Goal: Information Seeking & Learning: Check status

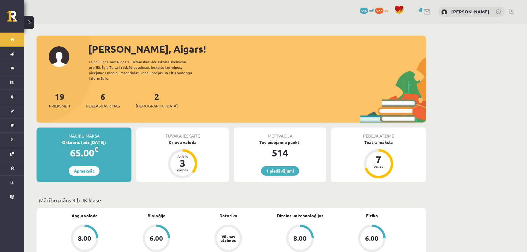
click at [112, 104] on div "19 Priekšmeti 6 Neizlasītās ziņas 2 Ieskaites" at bounding box center [232, 106] width 390 height 33
click at [109, 103] on span "Neizlasītās ziņas" at bounding box center [103, 106] width 34 height 6
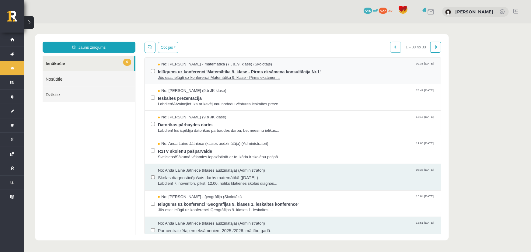
click at [310, 79] on span "Jūs esat ielūgti uz konferenci 'Matemātika 9. klase - Pirms eksāmen..." at bounding box center [296, 78] width 277 height 6
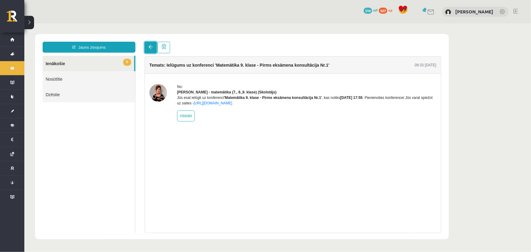
click at [147, 48] on link at bounding box center [150, 47] width 12 height 12
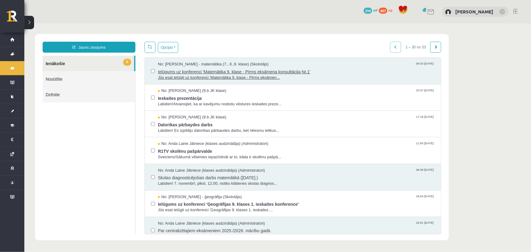
click at [342, 76] on span "Jūs esat ielūgti uz konferenci 'Matemātika 9. klase - Pirms eksāmen..." at bounding box center [296, 78] width 277 height 6
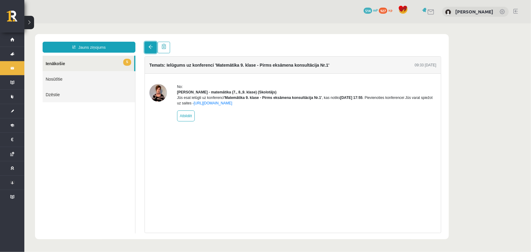
click at [149, 49] on link at bounding box center [150, 47] width 12 height 12
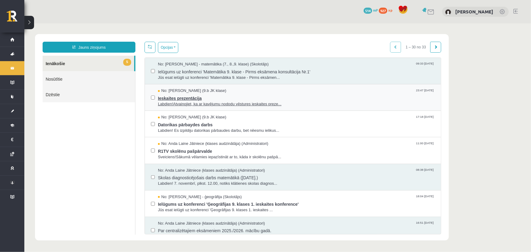
click at [313, 102] on span "Labdien!Atvainojiet, ka ar kavējumu nododu vēstures ieskaites preze..." at bounding box center [296, 104] width 277 height 6
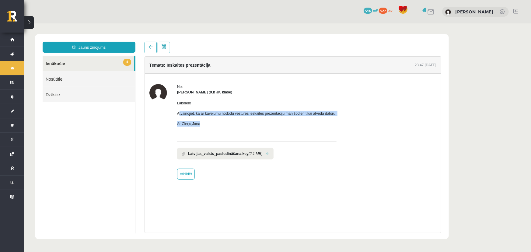
drag, startPoint x: 178, startPoint y: 114, endPoint x: 296, endPoint y: 118, distance: 117.6
click at [296, 118] on div "Labdien! Atvainojiet, ka ar kavējumu nododu vēstures ieskaites prezentāciju man…" at bounding box center [257, 116] width 160 height 42
click at [305, 122] on p "Ar Cieņu,Jana" at bounding box center [257, 123] width 160 height 5
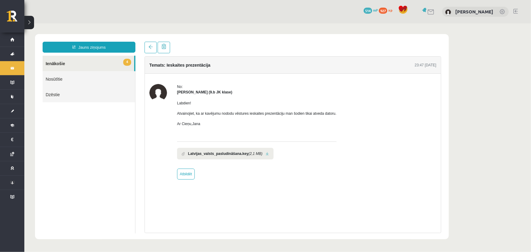
click at [175, 113] on div "No: Jana Sarkaniča (9.b JK klase) Labdien! Atvainojiet, ka ar kavējumu nododu v…" at bounding box center [292, 132] width 287 height 96
drag, startPoint x: 177, startPoint y: 92, endPoint x: 202, endPoint y: 94, distance: 24.8
click at [202, 94] on div "Jana Sarkaniča (9.b JK klase)" at bounding box center [257, 91] width 160 height 5
copy strong "Jana Sarkaniča"
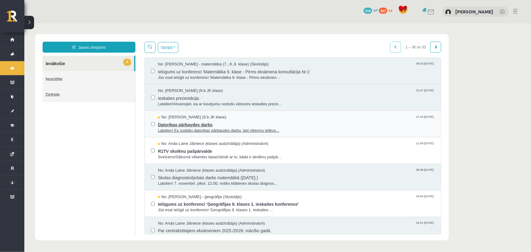
click at [291, 124] on span "Datorikas pārbaydes darbs" at bounding box center [296, 124] width 277 height 8
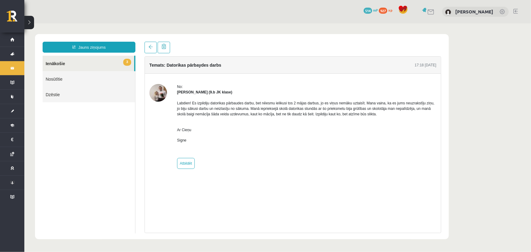
click at [160, 92] on img at bounding box center [158, 93] width 18 height 18
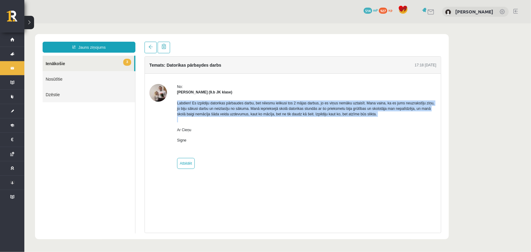
drag, startPoint x: 175, startPoint y: 101, endPoint x: 325, endPoint y: 121, distance: 150.8
click at [325, 121] on div "No: Signe Osvalde (9.b JK klase) Labdien! Es izpildiju datorikas pārbaudes darb…" at bounding box center [292, 126] width 287 height 85
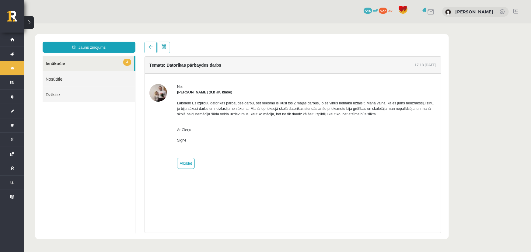
drag, startPoint x: 321, startPoint y: 124, endPoint x: 318, endPoint y: 124, distance: 3.1
click at [319, 124] on div "Labdien! Es izpildiju datorikas pārbaudes darbu, bet nēesmu ielikusi tos 2 māja…" at bounding box center [306, 124] width 259 height 58
click at [452, 13] on img at bounding box center [449, 12] width 6 height 6
click at [34, 23] on div "0 Dāvanas 514 mP 927 xp Aigars Laķis" at bounding box center [277, 11] width 507 height 23
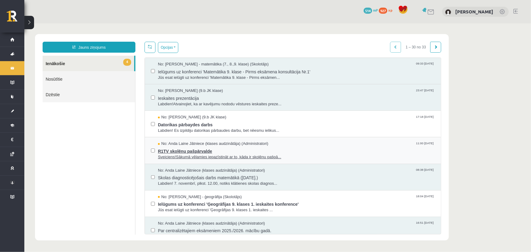
click at [315, 154] on span "Sveiciens!Sākumā vēlamies iepazīstināt ar to, kāda ir skolēnu pašpā..." at bounding box center [296, 157] width 277 height 6
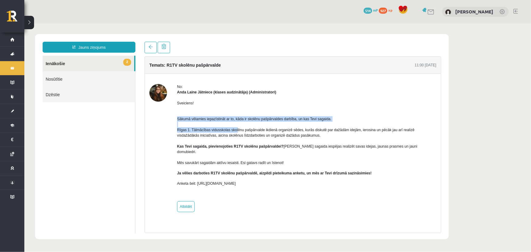
drag, startPoint x: 172, startPoint y: 121, endPoint x: 235, endPoint y: 128, distance: 62.8
click at [235, 128] on div "No: Anda Laine Jātniece (klases audzinātāja) (Administratori) Sveiciens! Sākumā…" at bounding box center [292, 148] width 287 height 128
click at [230, 128] on p "Sākumā vēlamies iepazīstināt ar to, kāda ir skolēnu pašpārvaldes darbība, un ka…" at bounding box center [306, 138] width 259 height 55
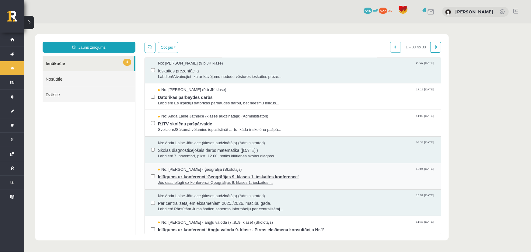
click at [319, 173] on span "Ielūgums uz konferenci 'Ģeogrāfijas 9. klases 1. ieskaites konference'" at bounding box center [296, 176] width 277 height 8
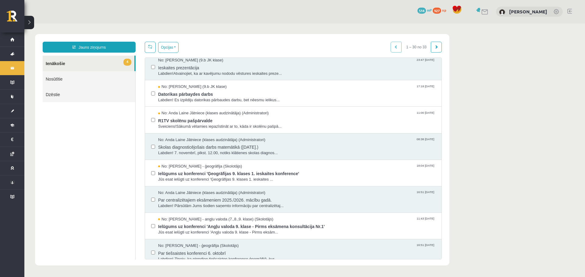
scroll to position [91, 0]
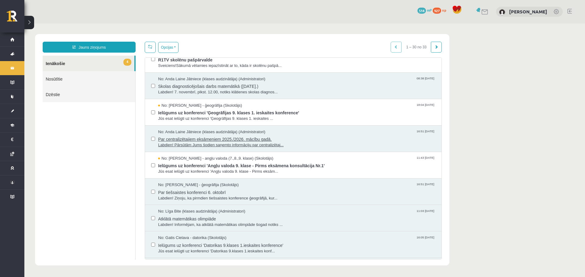
click at [358, 138] on span "Par centralizētajiem eksāmeniem 2025./2026. mācību gadā." at bounding box center [296, 139] width 277 height 8
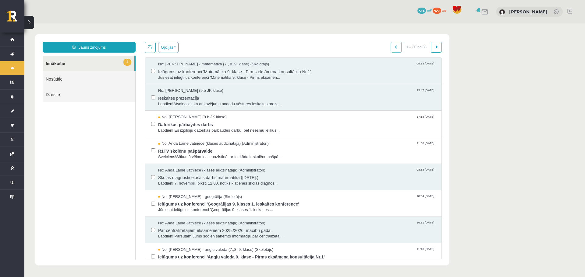
scroll to position [0, 0]
click at [113, 63] on link "4 Ienākošie" at bounding box center [89, 64] width 92 height 16
click at [365, 157] on span "Sveiciens!Sākumā vēlamies iepazīstināt ar to, kāda ir skolēnu pašpā..." at bounding box center [296, 157] width 277 height 6
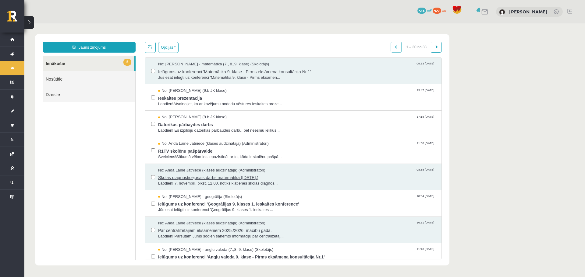
click at [362, 181] on span "Labdien! 7. novembrī, plkst. 12.00, notiks klātienes skolas diagnos..." at bounding box center [296, 184] width 277 height 6
click at [340, 204] on span "Ielūgums uz konferenci 'Ģeogrāfijas 9. klases 1. ieskaites konference'" at bounding box center [296, 204] width 277 height 8
click at [121, 69] on link "5 Ienākošie" at bounding box center [89, 64] width 92 height 16
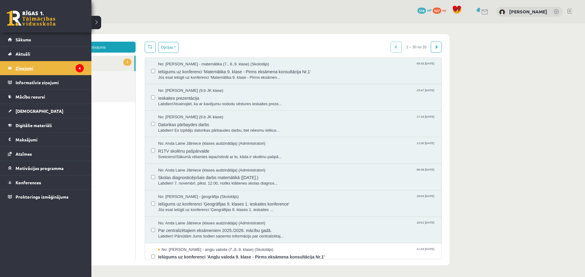
click at [61, 68] on legend "Ziņojumi 4" at bounding box center [50, 68] width 68 height 14
click at [37, 40] on link "Sākums" at bounding box center [46, 40] width 76 height 14
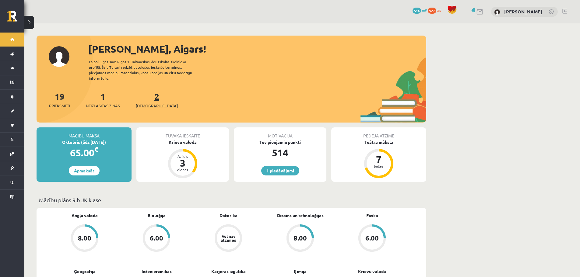
click at [148, 91] on link "2 Ieskaites" at bounding box center [157, 100] width 42 height 18
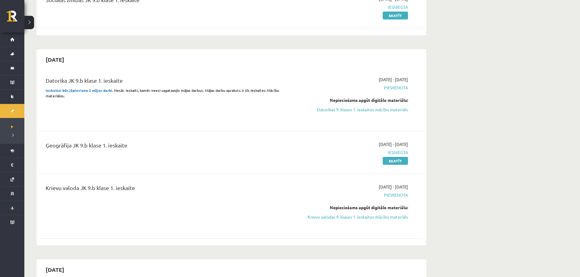
scroll to position [122, 0]
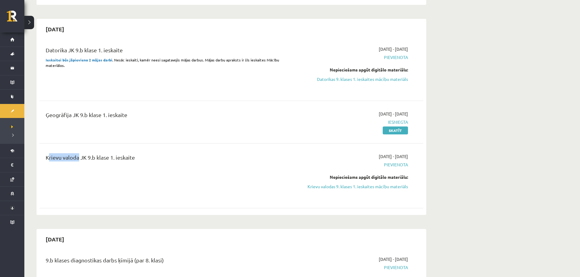
drag, startPoint x: 48, startPoint y: 157, endPoint x: 160, endPoint y: 148, distance: 112.4
click at [90, 160] on div "Krievu valoda JK 9.b klase 1. ieskaite" at bounding box center [165, 158] width 238 height 11
drag, startPoint x: 89, startPoint y: 54, endPoint x: 174, endPoint y: 72, distance: 87.2
click at [108, 56] on div "2025-10-15 Datorika JK 9.b klase 1. ieskaite Ieskaitei būs jāpievieno 2 mājas d…" at bounding box center [232, 117] width 390 height 196
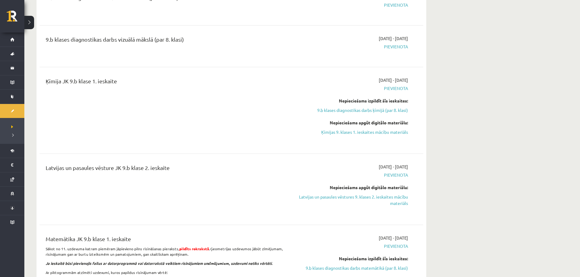
scroll to position [213, 0]
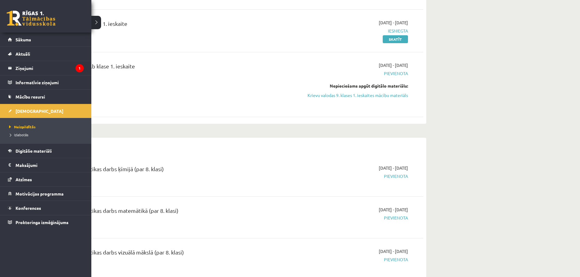
click at [26, 138] on li "Izlabotās" at bounding box center [47, 135] width 78 height 8
click at [26, 42] on link "Sākums" at bounding box center [46, 40] width 76 height 14
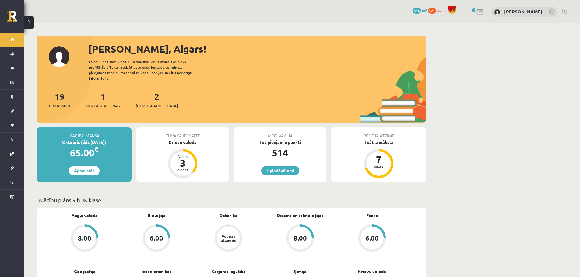
click at [295, 166] on link "1 piedāvājumi" at bounding box center [280, 170] width 38 height 9
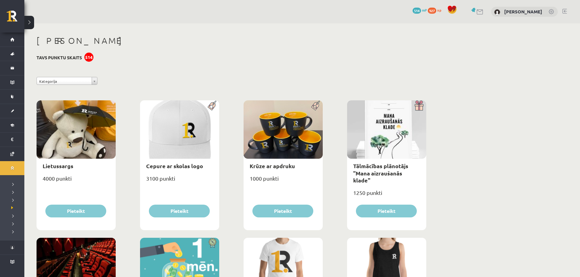
drag, startPoint x: 90, startPoint y: 56, endPoint x: 142, endPoint y: 72, distance: 53.9
click at [90, 57] on div "514" at bounding box center [88, 57] width 9 height 9
drag, startPoint x: 135, startPoint y: 95, endPoint x: 204, endPoint y: 171, distance: 102.2
click at [200, 186] on div "3100 punkti" at bounding box center [179, 181] width 79 height 15
